Goal: Task Accomplishment & Management: Manage account settings

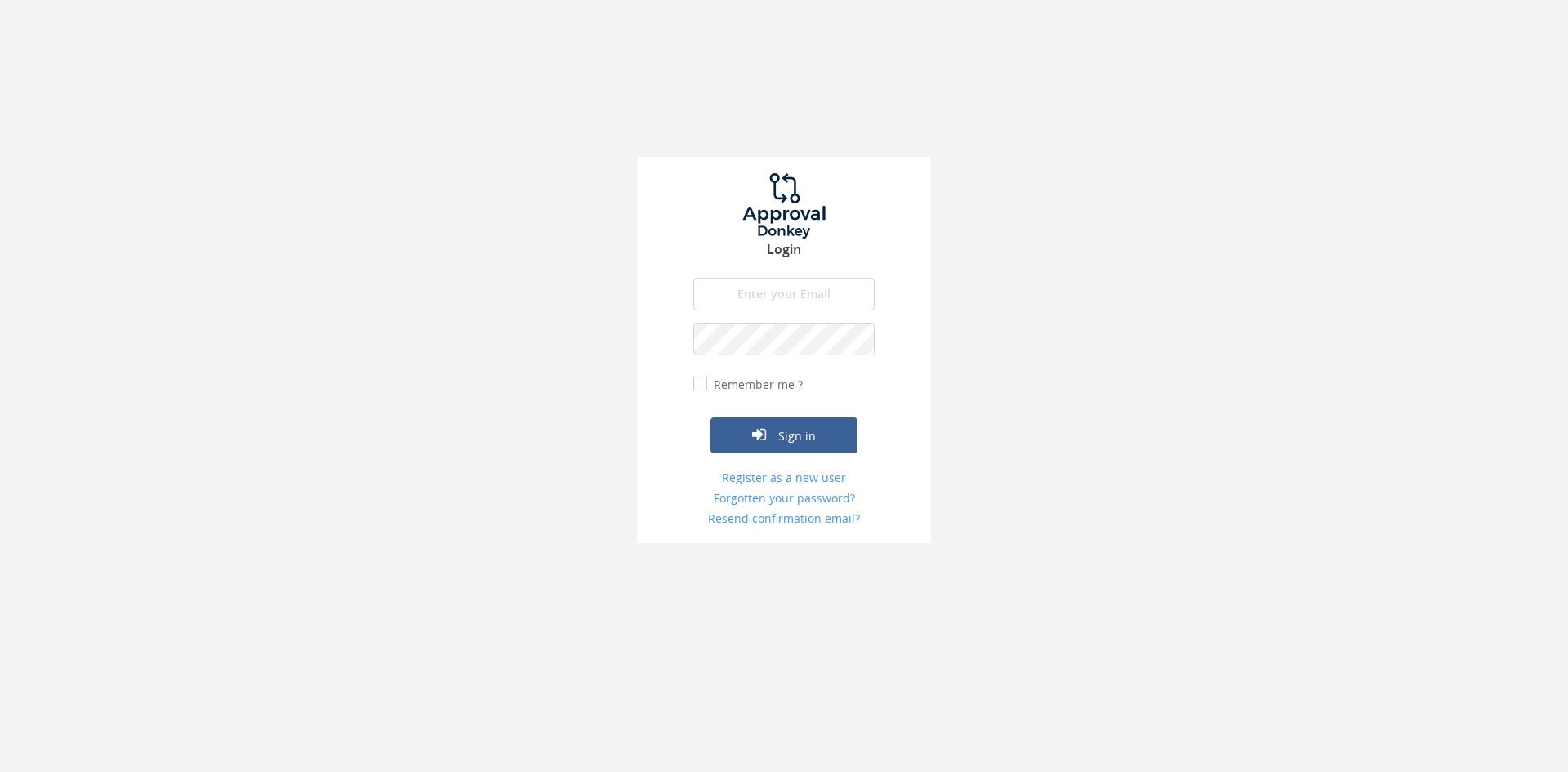
click at [766, 281] on input "email" at bounding box center [784, 294] width 182 height 33
type input "[EMAIL_ADDRESS][DOMAIN_NAME]"
click at [711, 418] on button "Sign in" at bounding box center [784, 436] width 147 height 36
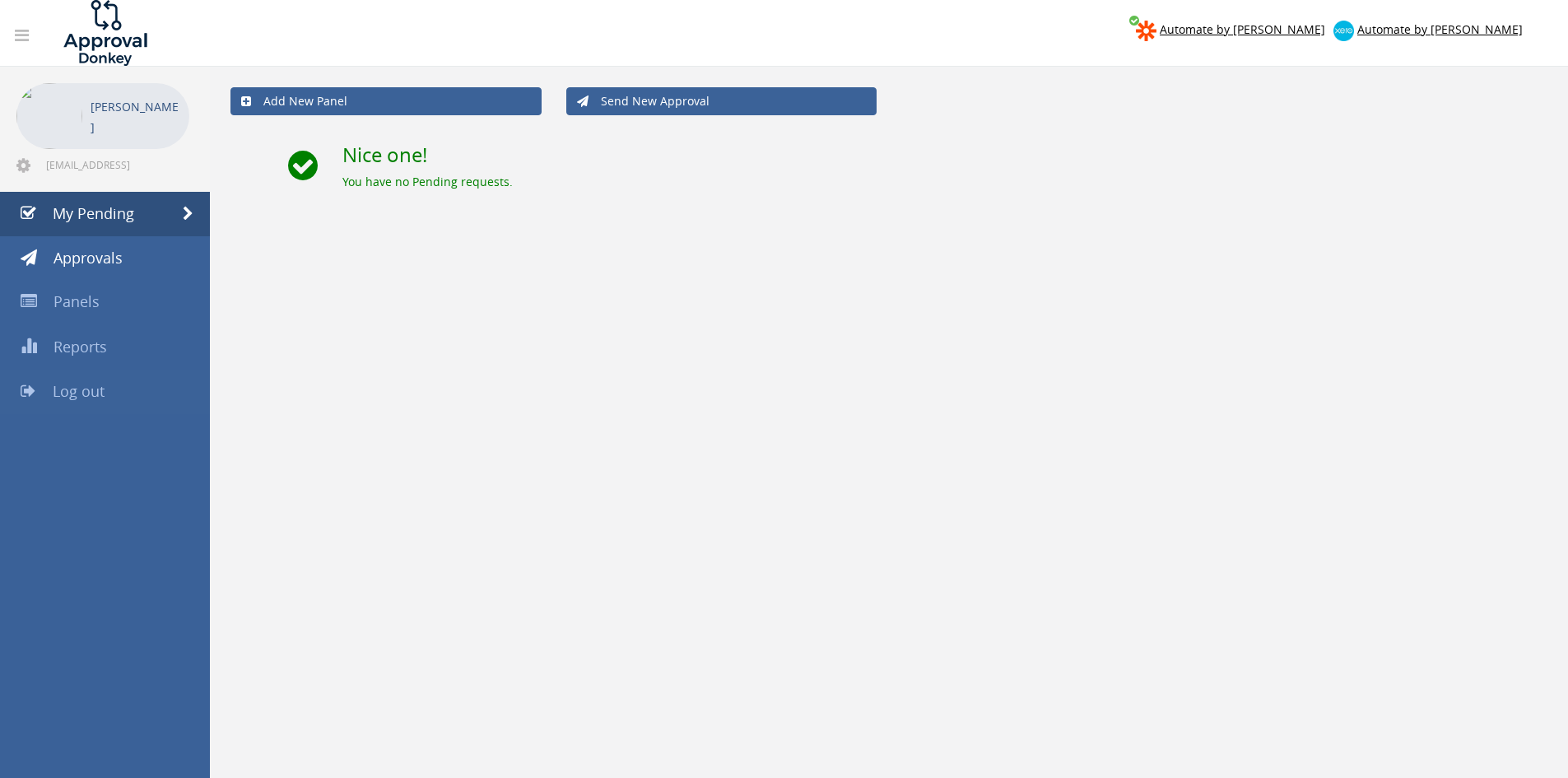
click at [77, 385] on span "Log out" at bounding box center [79, 391] width 52 height 20
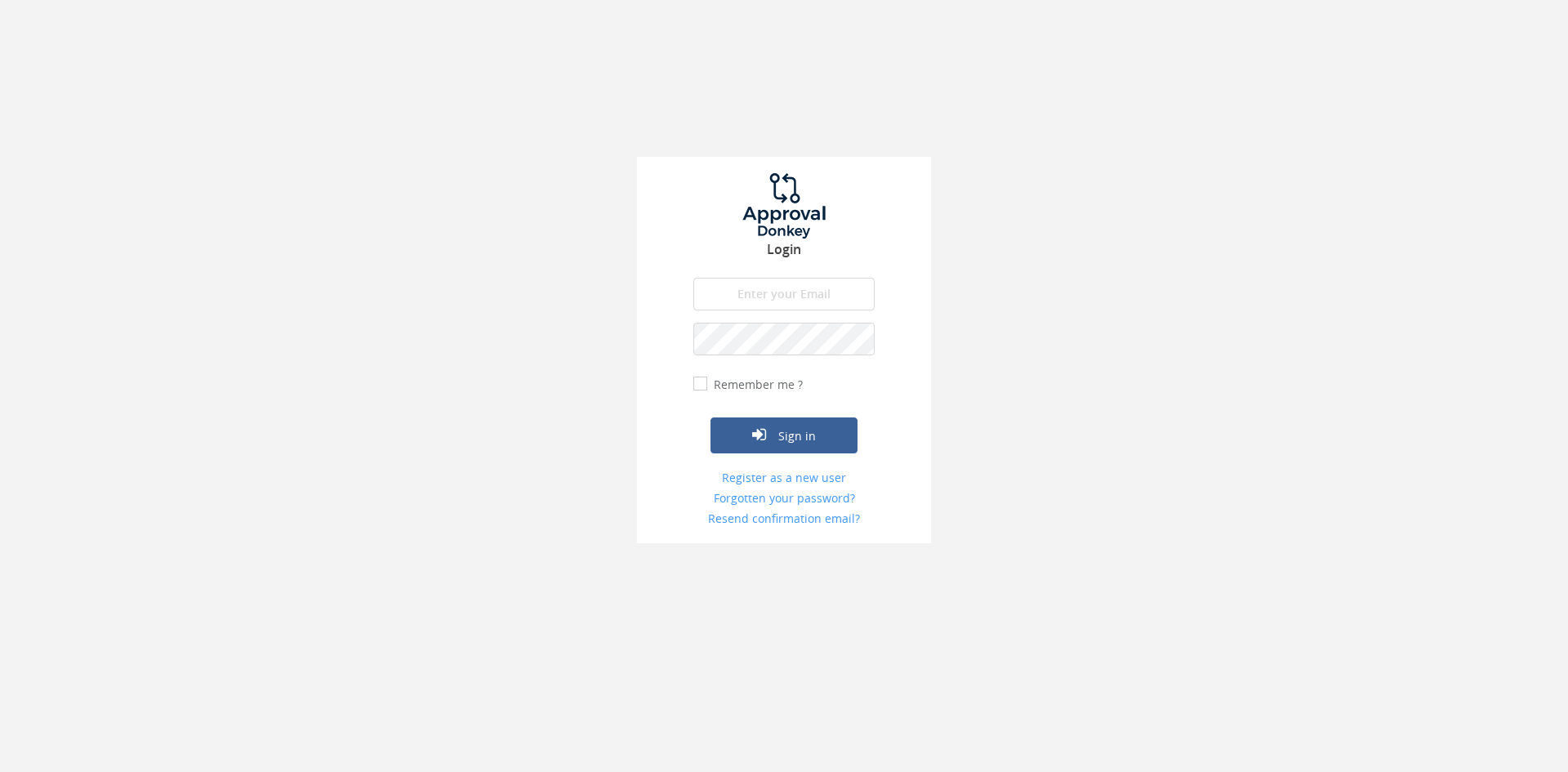
drag, startPoint x: 778, startPoint y: 265, endPoint x: 775, endPoint y: 274, distance: 9.5
click at [777, 266] on div "Login The email is required. Invalid email address. The password is required. T…" at bounding box center [784, 349] width 294 height 386
click at [768, 289] on input "email" at bounding box center [784, 294] width 182 height 33
type input "[EMAIL_ADDRESS][DOMAIN_NAME]"
click at [711, 418] on button "Sign in" at bounding box center [784, 436] width 147 height 36
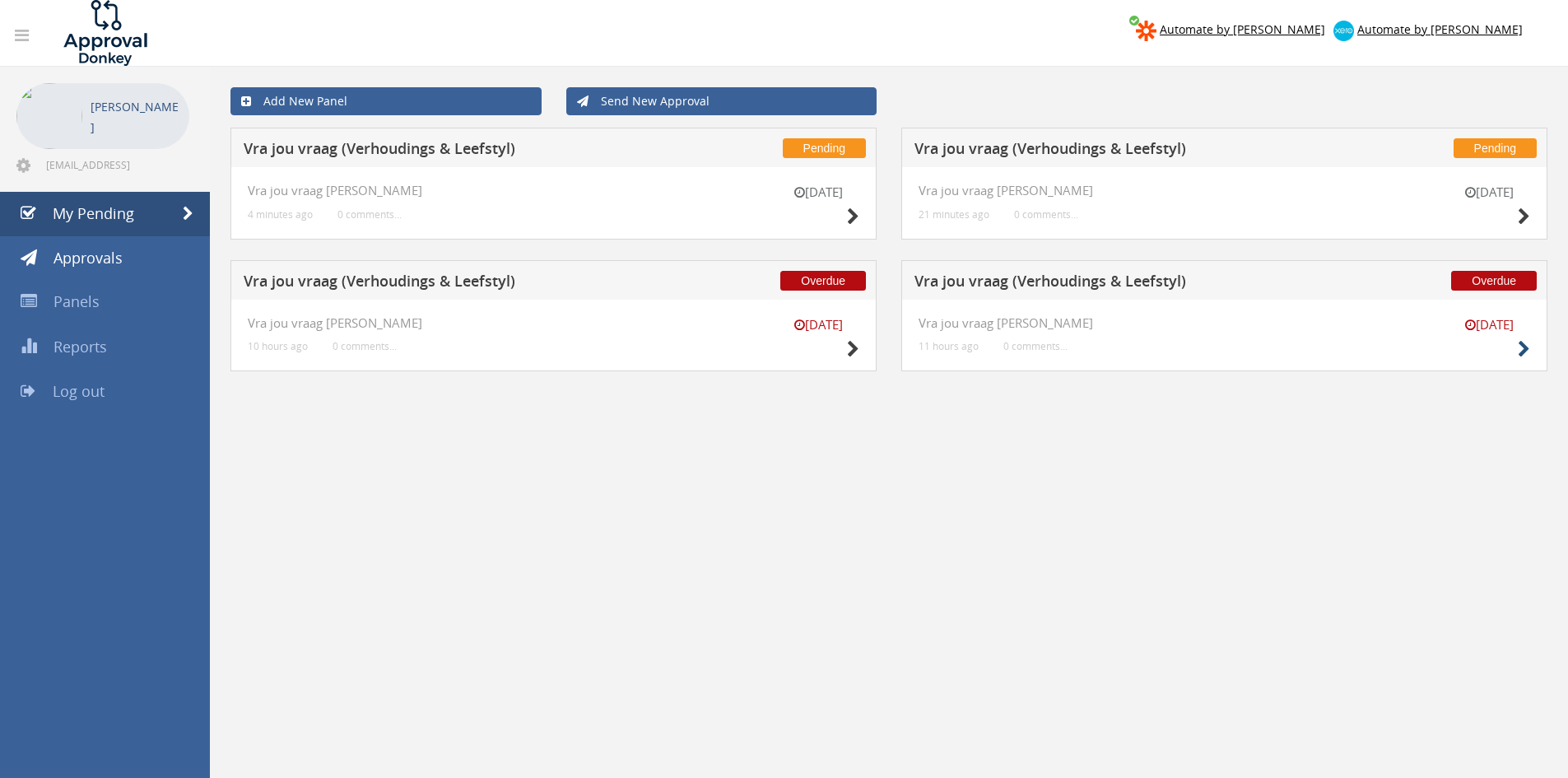
click at [1517, 338] on div "[DATE]" at bounding box center [1489, 339] width 82 height 47
click at [1521, 344] on icon at bounding box center [1523, 349] width 12 height 17
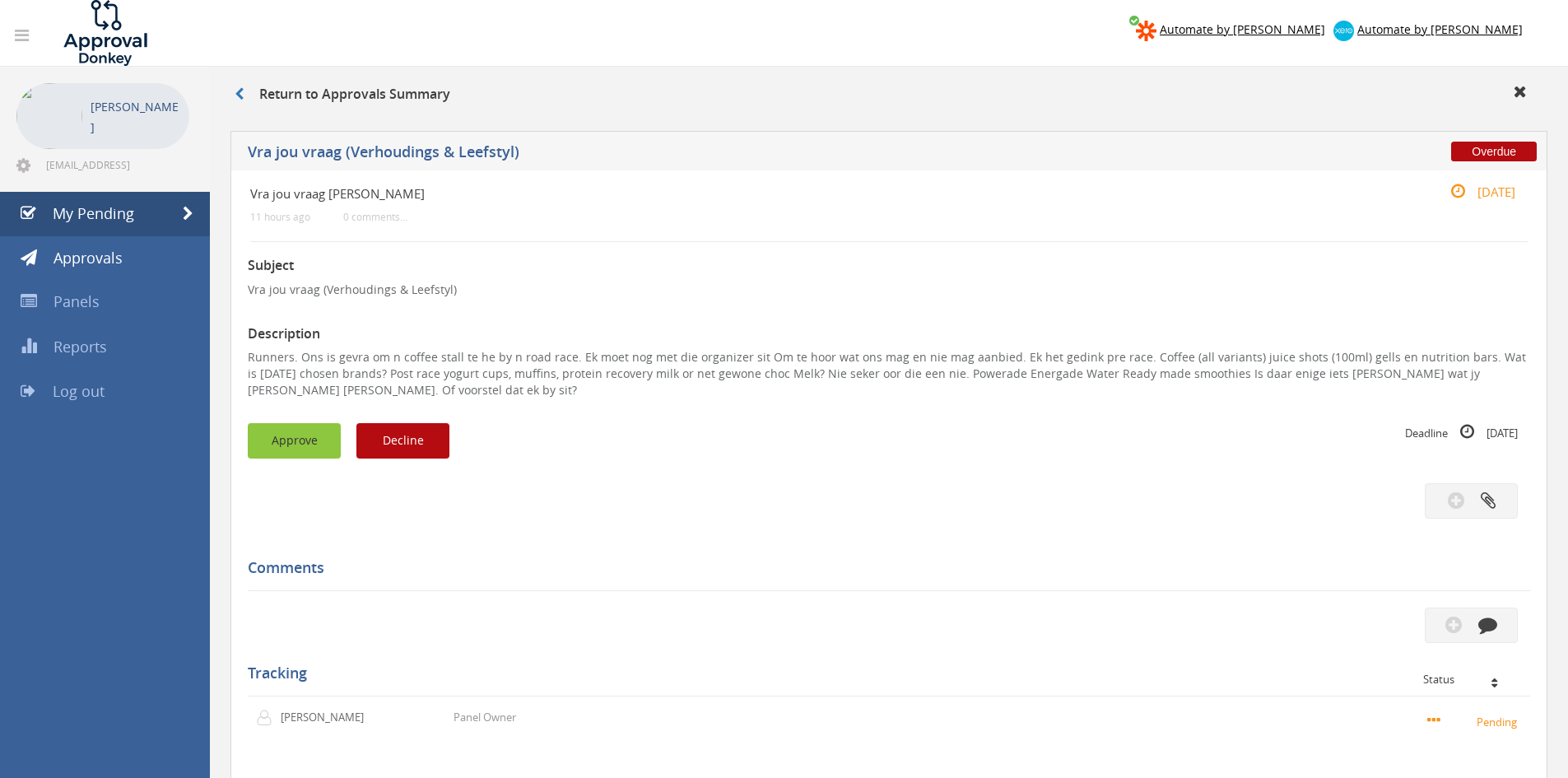
click at [275, 440] on button "Approve" at bounding box center [294, 440] width 93 height 35
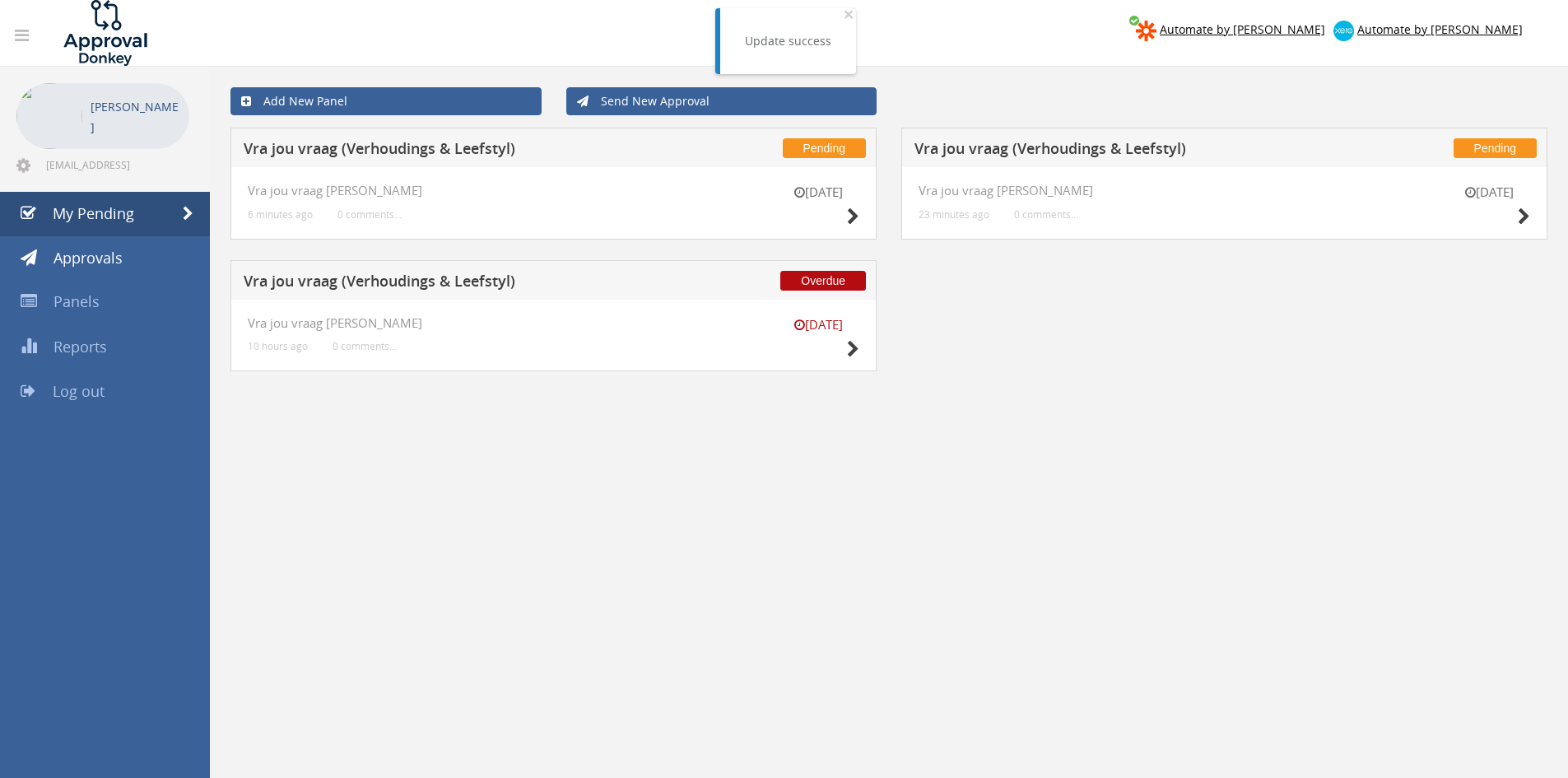
click at [860, 344] on div "[DATE] Vra jou vraag [PERSON_NAME] 10 hours ago 0 comments..." at bounding box center [553, 336] width 646 height 72
click at [857, 347] on icon at bounding box center [853, 349] width 12 height 17
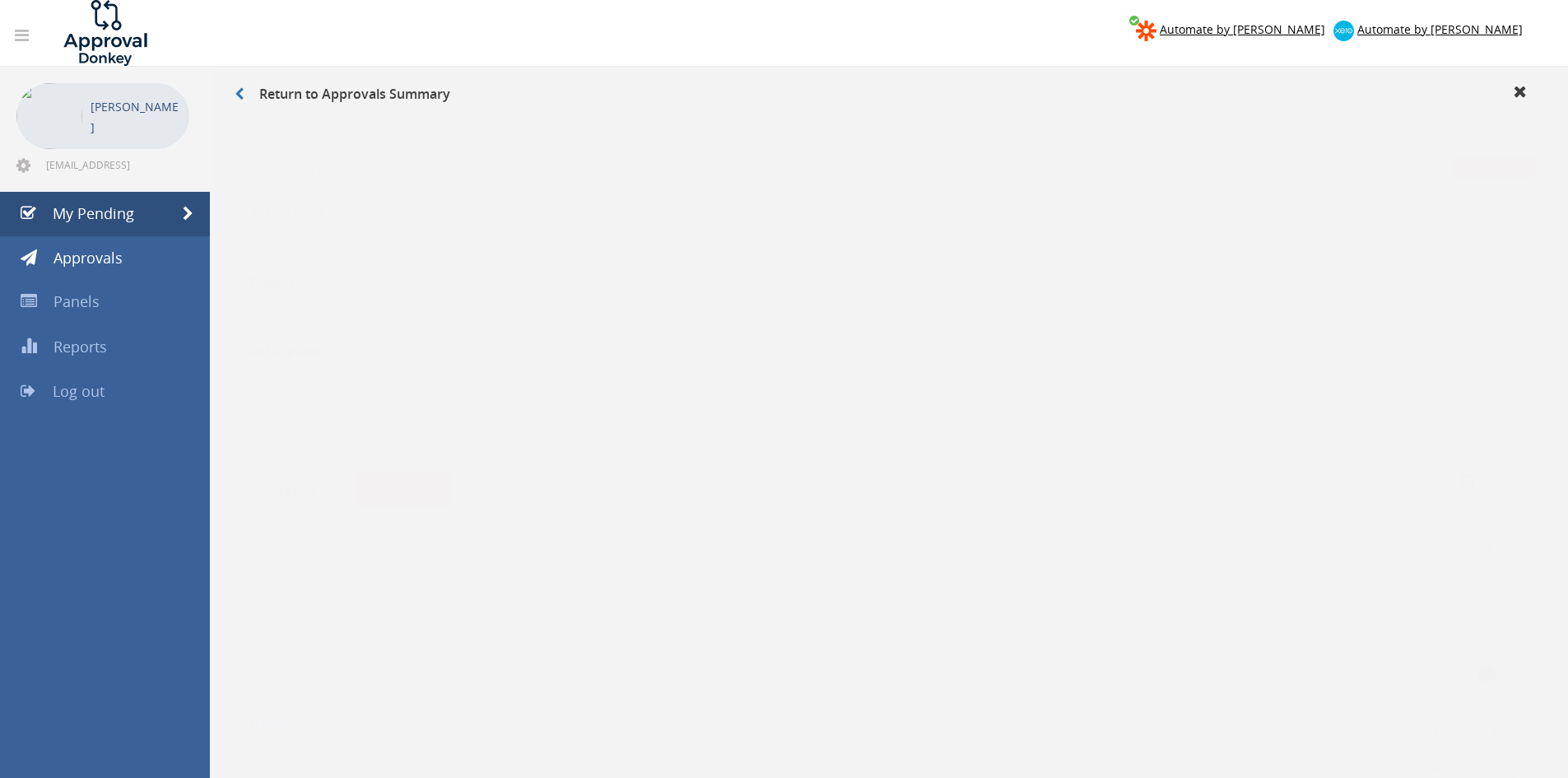
click at [301, 473] on button "Approve" at bounding box center [294, 473] width 93 height 35
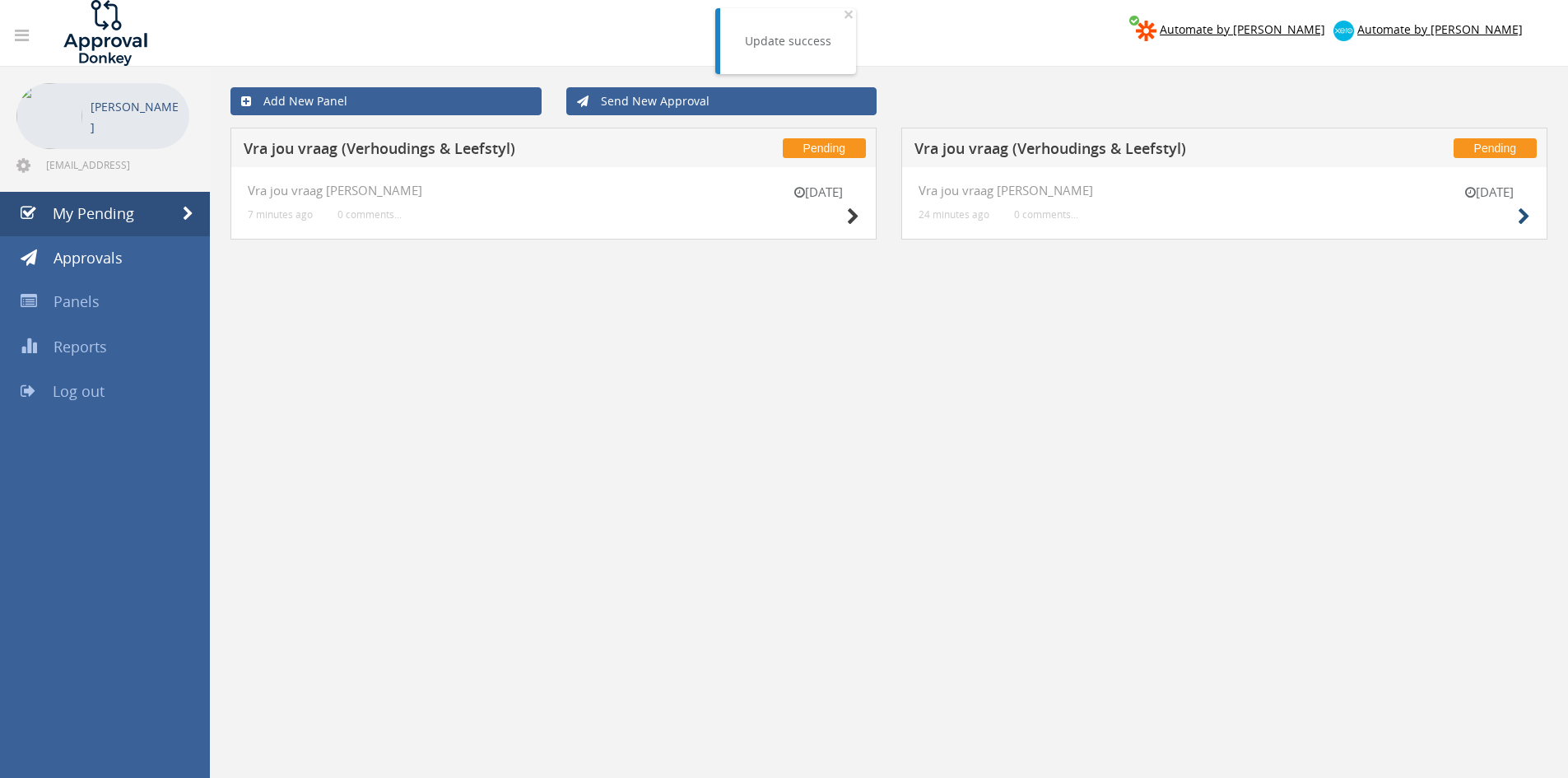
click at [1533, 214] on div "[DATE] Vra jou vraag [PERSON_NAME] 24 minutes ago 0 comments..." at bounding box center [1224, 203] width 646 height 72
click at [1525, 213] on icon at bounding box center [1523, 216] width 12 height 17
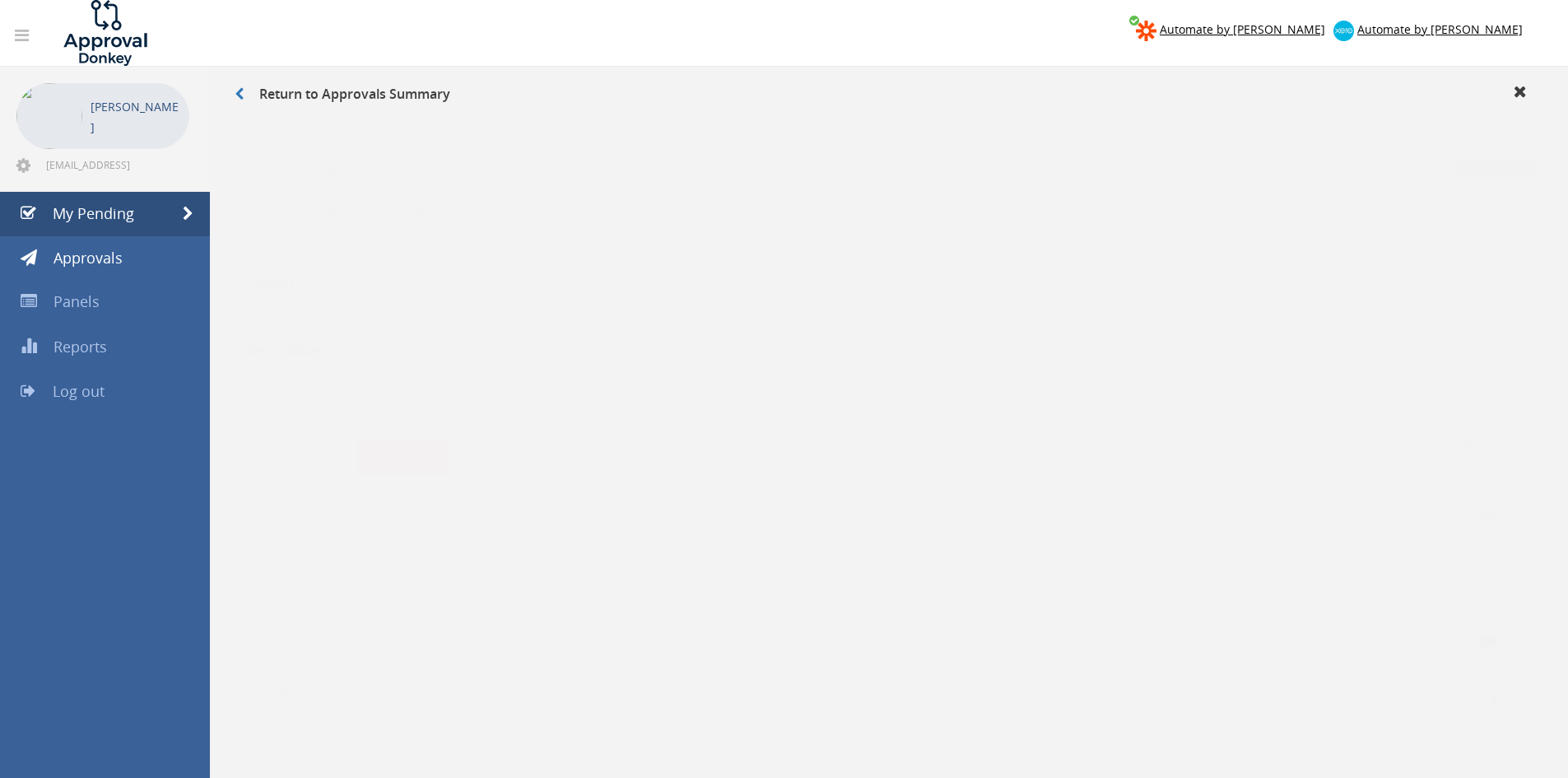
click at [282, 461] on div "Subject Vra jou vraag ([PERSON_NAME] & Leefstyl) Description [GEOGRAPHIC_DATA] …" at bounding box center [889, 573] width 1282 height 662
click at [284, 444] on button "Approve" at bounding box center [294, 440] width 93 height 35
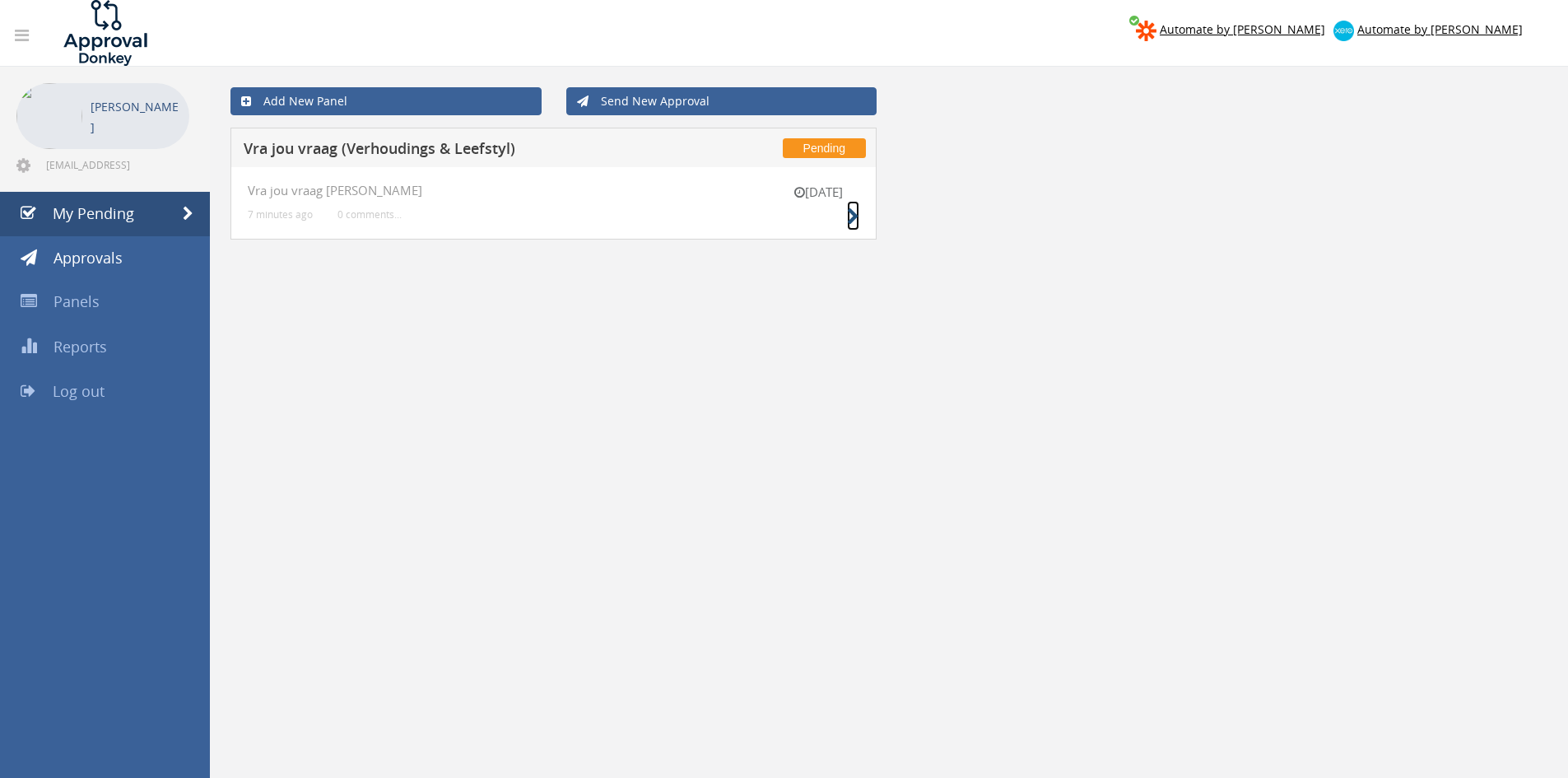
click at [857, 211] on icon at bounding box center [853, 216] width 12 height 17
